Goal: Navigation & Orientation: Find specific page/section

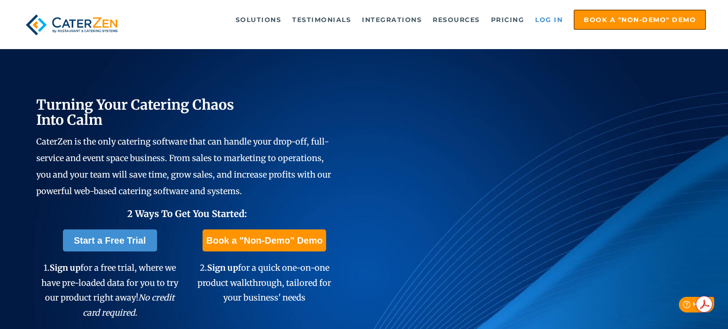
click at [553, 22] on link "Log in" at bounding box center [548, 20] width 37 height 18
click at [541, 20] on link "Log in" at bounding box center [548, 20] width 37 height 18
drag, startPoint x: 0, startPoint y: 0, endPoint x: 543, endPoint y: 20, distance: 543.0
click at [543, 20] on link "Log in" at bounding box center [548, 20] width 37 height 18
click at [543, 19] on link "Log in" at bounding box center [548, 20] width 37 height 18
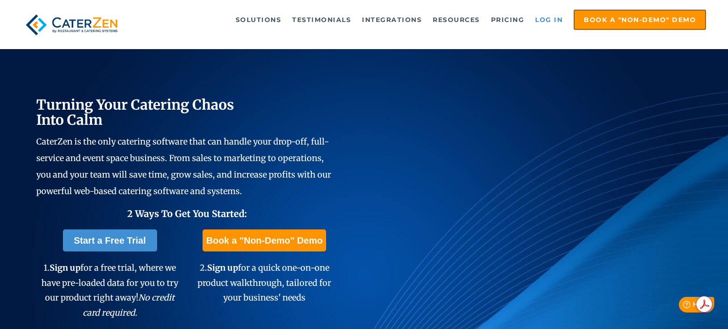
click at [551, 24] on link "Log in" at bounding box center [548, 20] width 37 height 18
click at [552, 21] on link "Log in" at bounding box center [548, 20] width 37 height 18
